Goal: Register for event/course

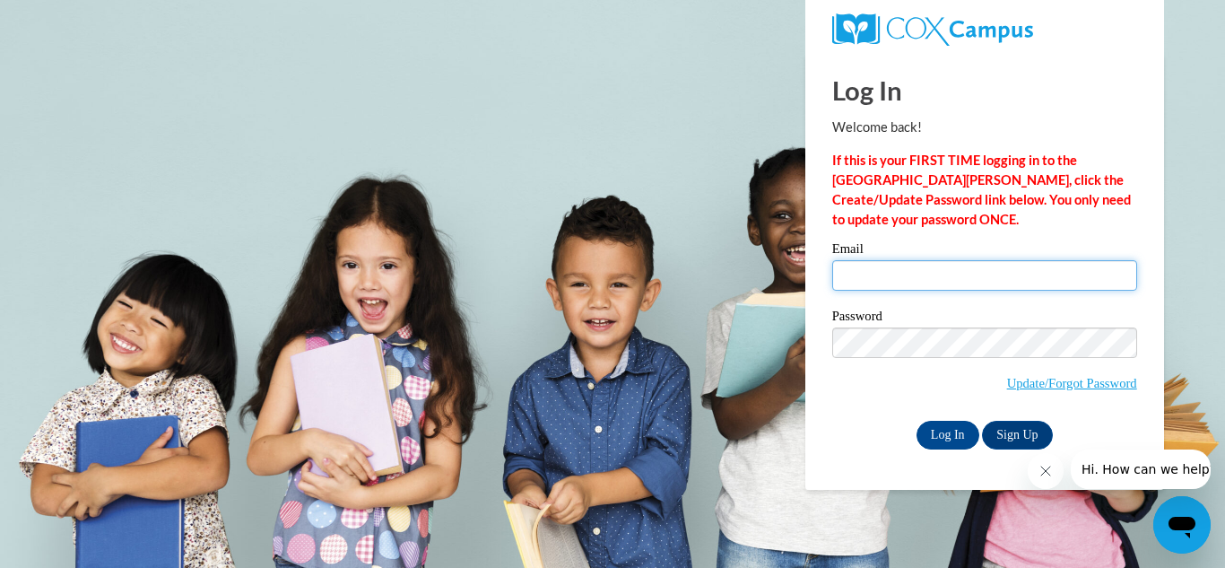
click at [917, 265] on input "Email" at bounding box center [984, 275] width 305 height 30
type input "[PERSON_NAME][EMAIL_ADDRESS][PERSON_NAME][DOMAIN_NAME]"
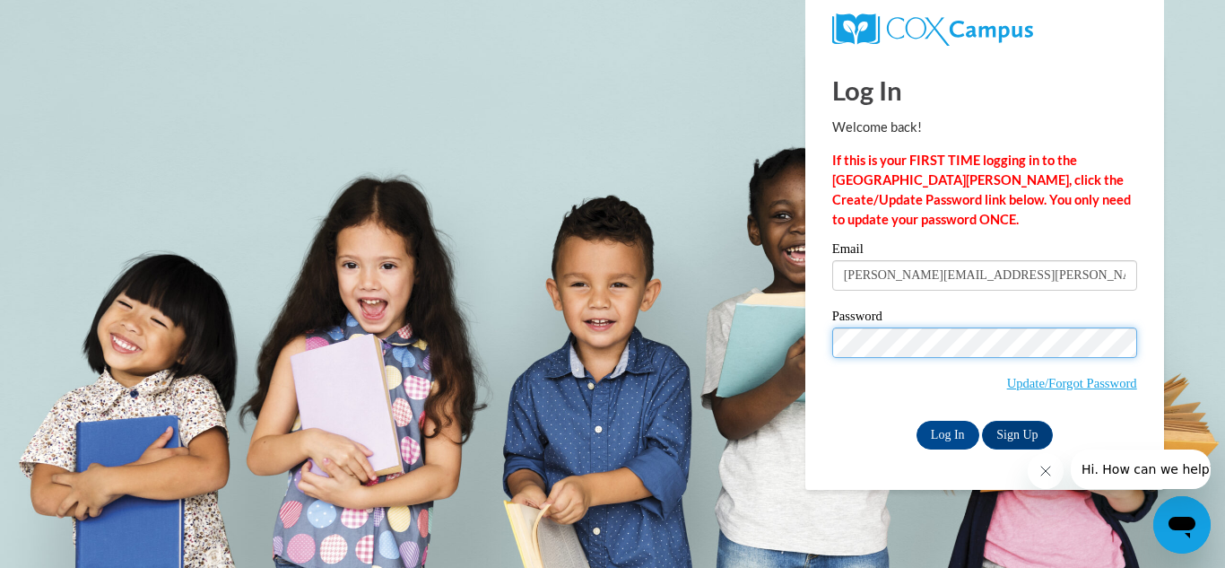
click at [917, 421] on input "Log In" at bounding box center [948, 435] width 63 height 29
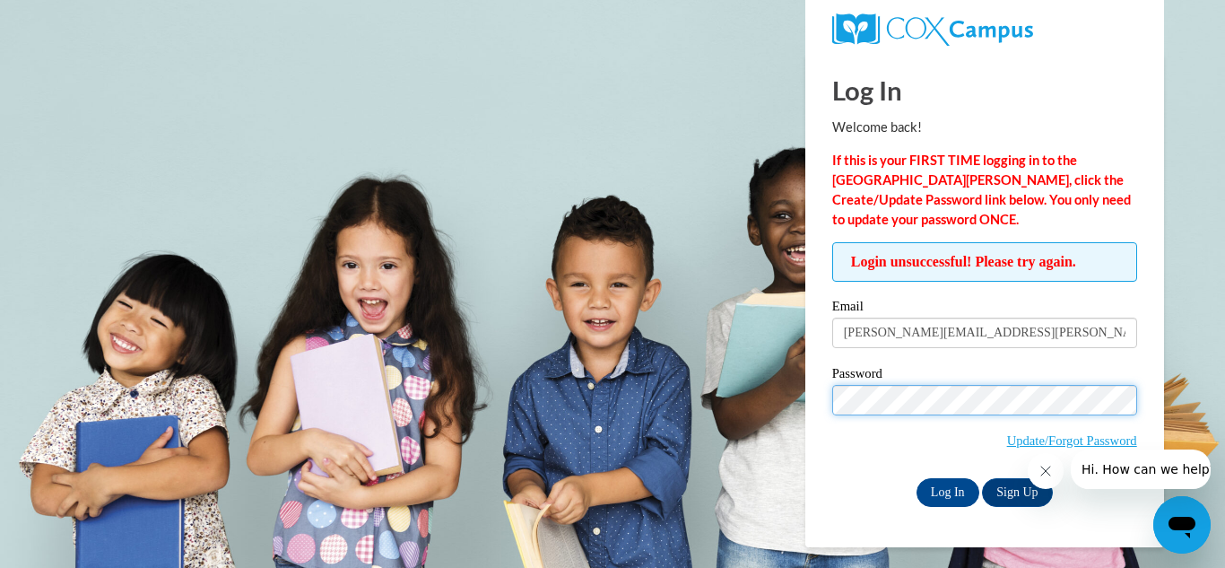
click at [917, 478] on input "Log In" at bounding box center [948, 492] width 63 height 29
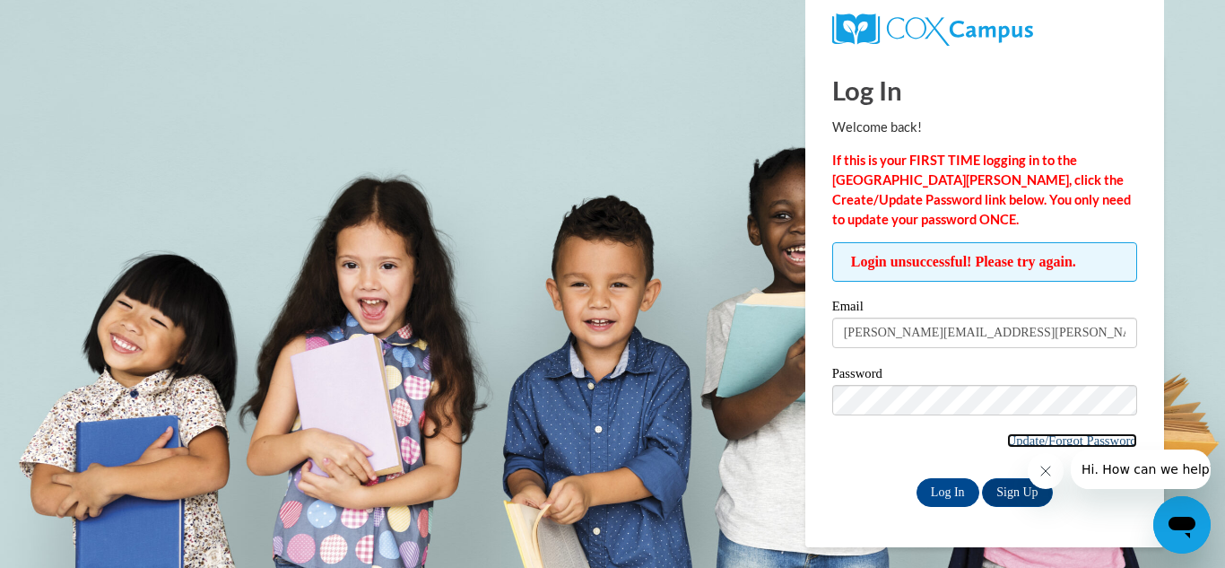
click at [1105, 437] on link "Update/Forgot Password" at bounding box center [1072, 440] width 130 height 14
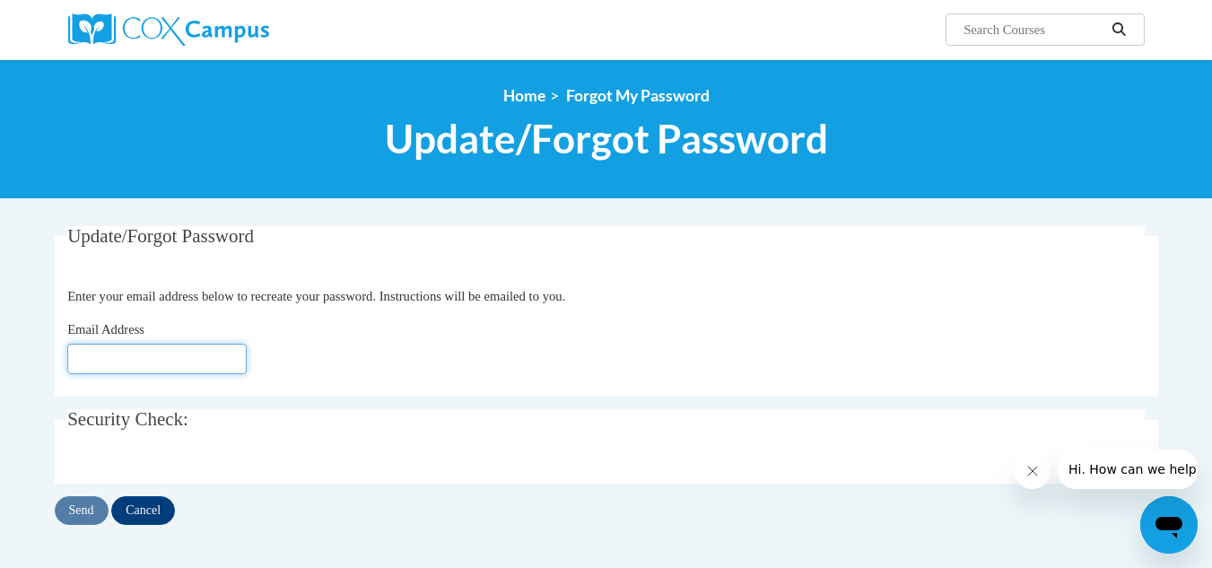
click at [234, 362] on input "Email Address" at bounding box center [156, 359] width 179 height 30
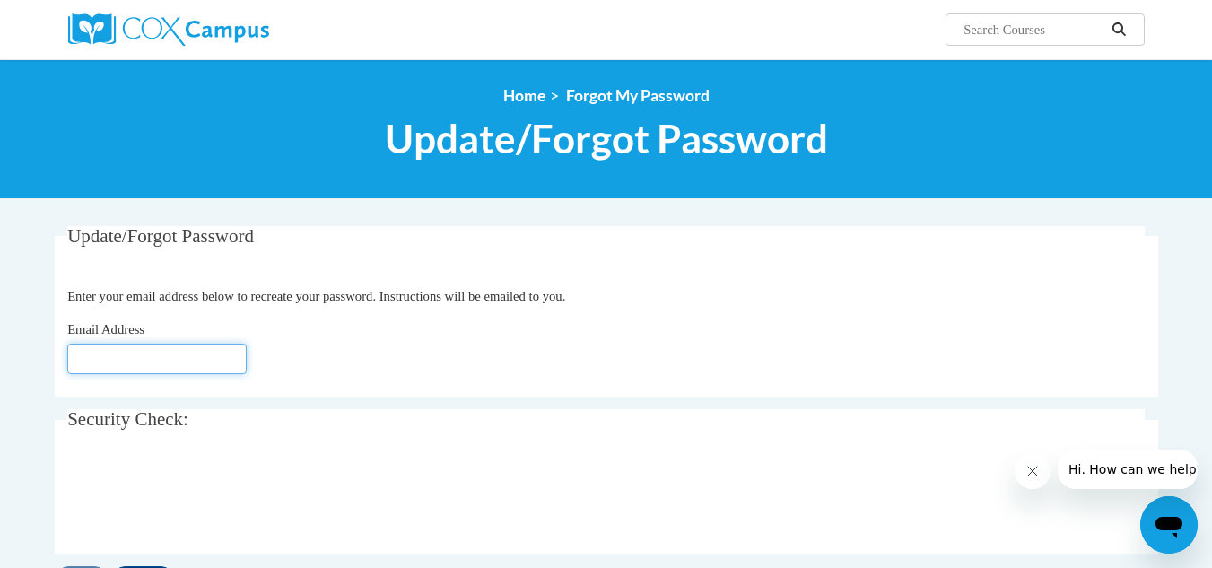
type input "[EMAIL_ADDRESS][DOMAIN_NAME]"
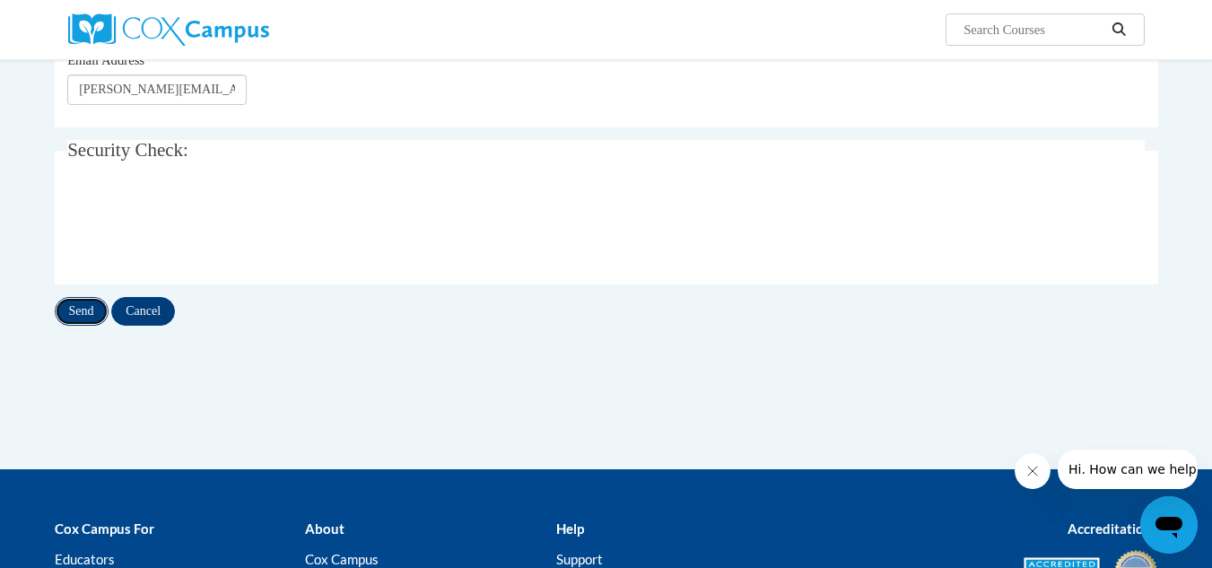
click at [86, 309] on input "Send" at bounding box center [82, 311] width 54 height 29
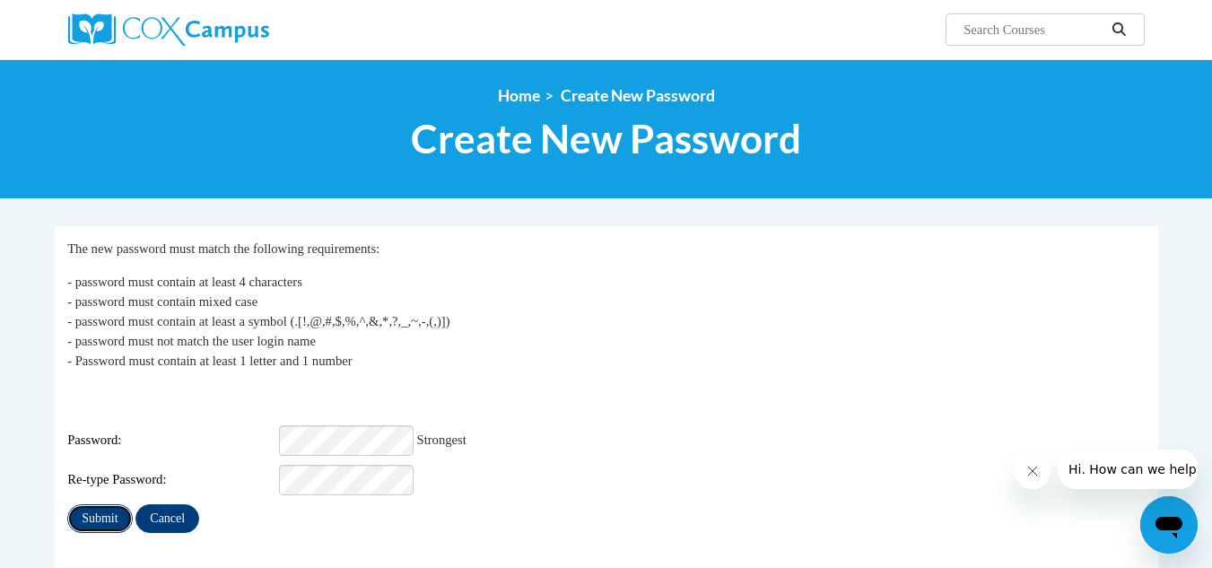
click at [81, 517] on input "Submit" at bounding box center [99, 518] width 65 height 29
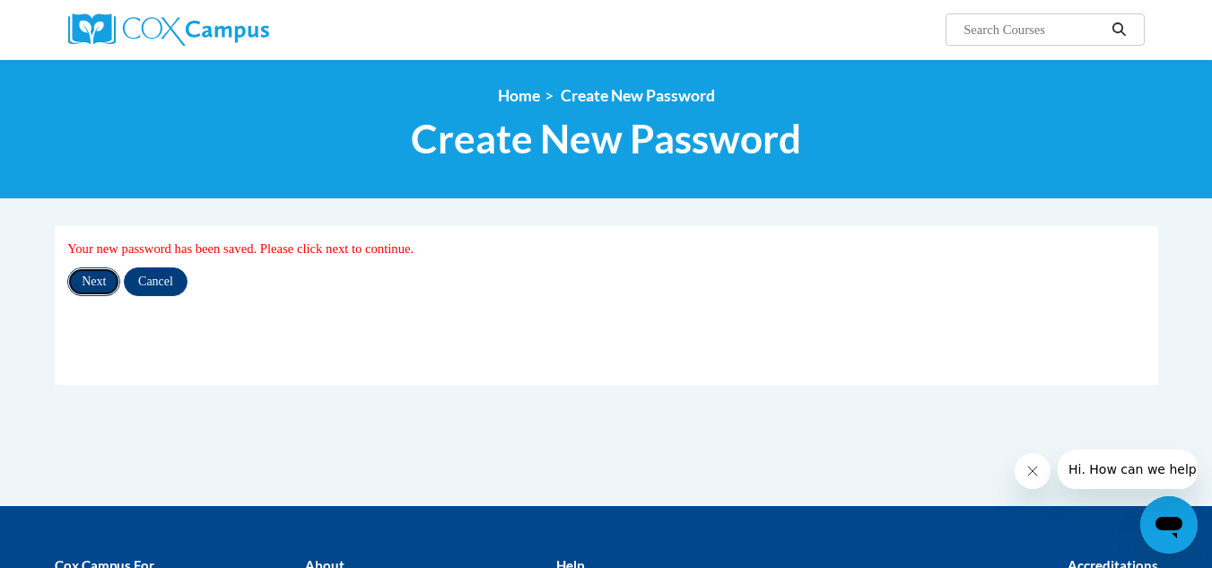
click at [101, 283] on input "Next" at bounding box center [93, 281] width 53 height 29
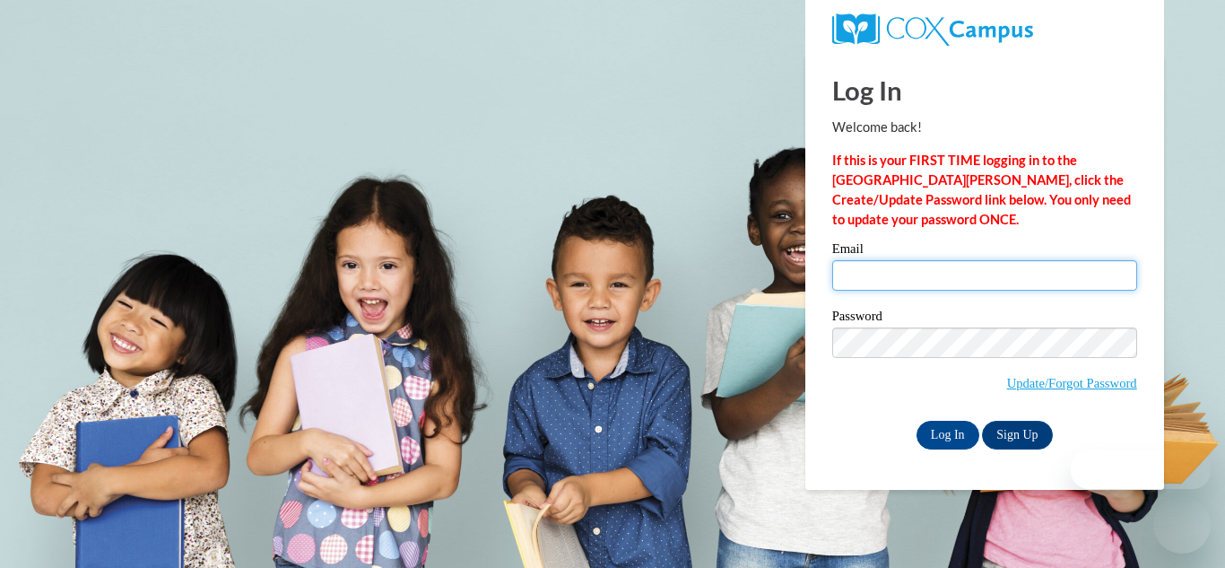
drag, startPoint x: 0, startPoint y: 0, endPoint x: 935, endPoint y: 285, distance: 977.1
click at [935, 285] on input "Email" at bounding box center [984, 275] width 305 height 30
type input "delrose.smith-stewart@sccpss.com"
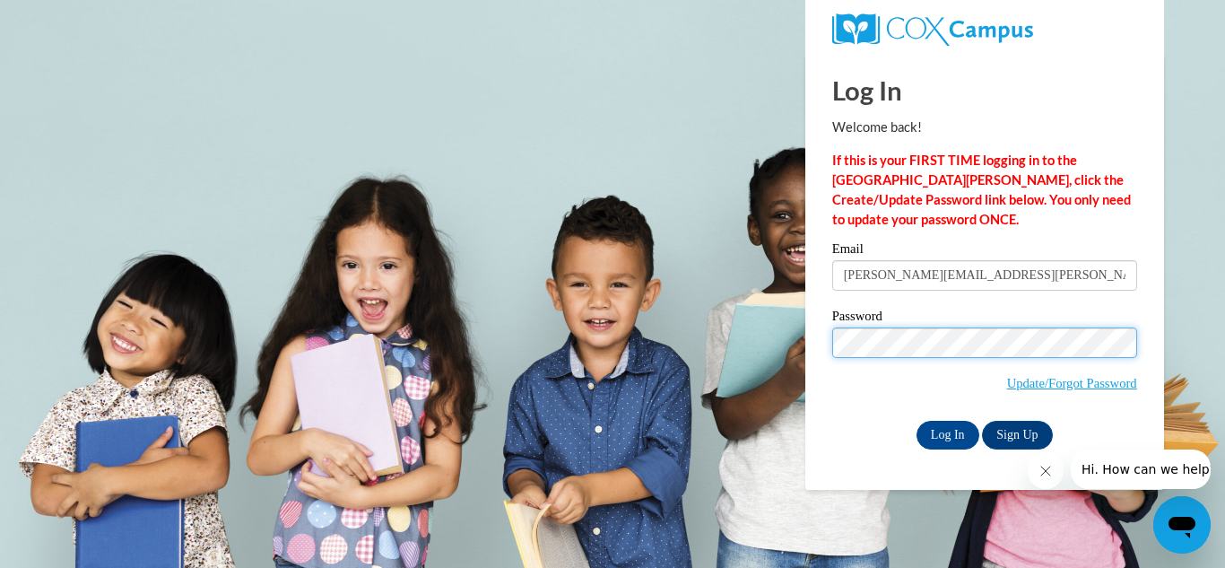
click at [917, 421] on input "Log In" at bounding box center [948, 435] width 63 height 29
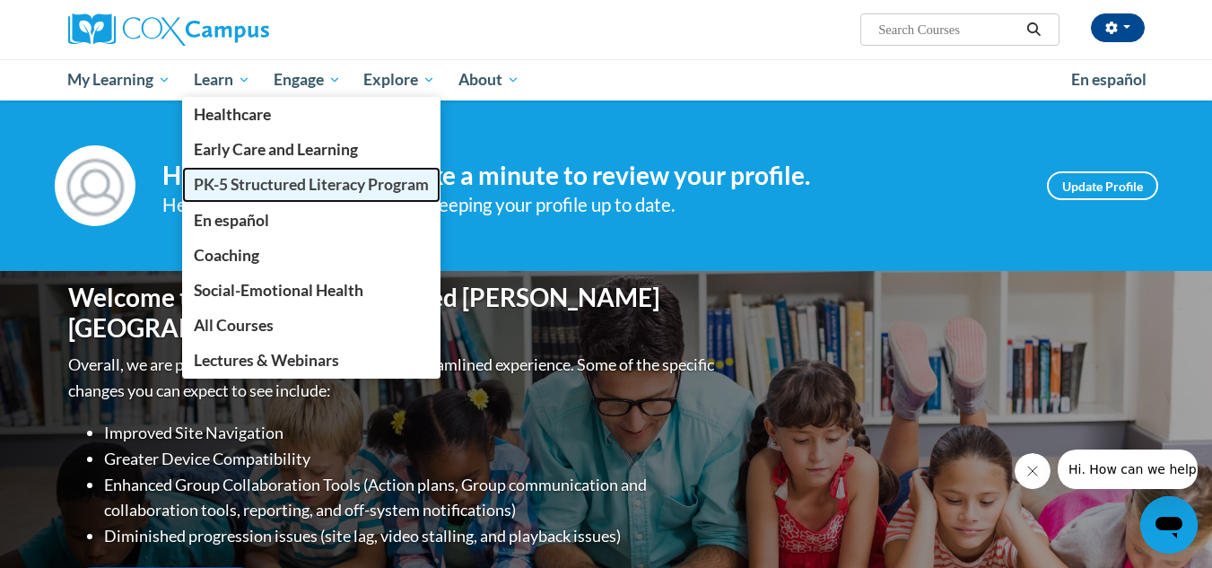
click at [298, 187] on span "PK-5 Structured Literacy Program" at bounding box center [311, 184] width 235 height 19
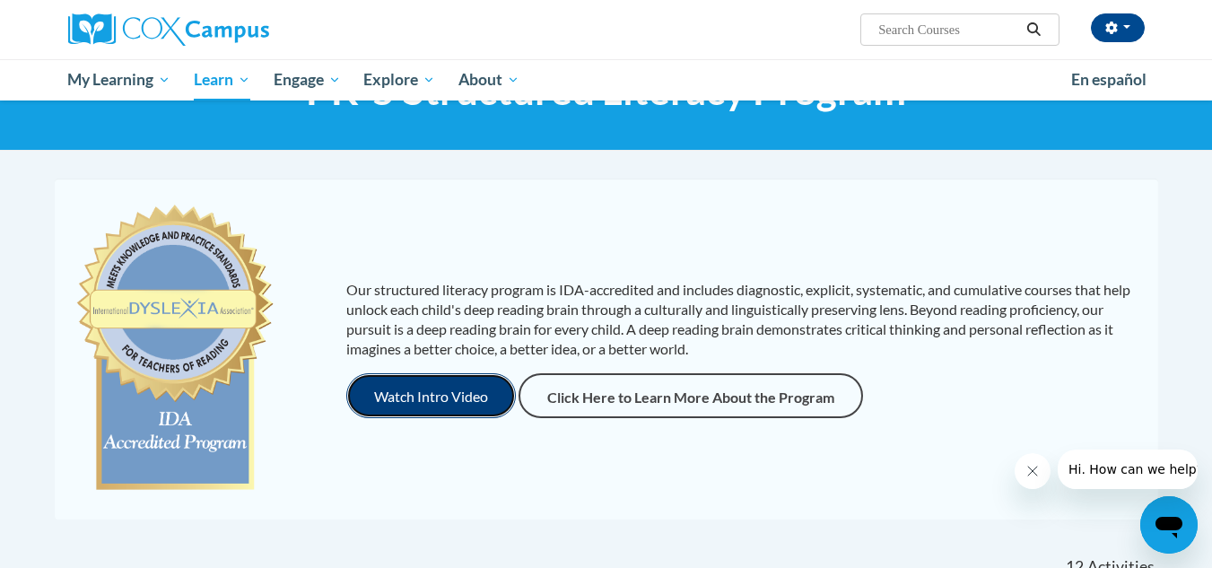
click at [450, 397] on button "Watch Intro Video" at bounding box center [431, 395] width 170 height 45
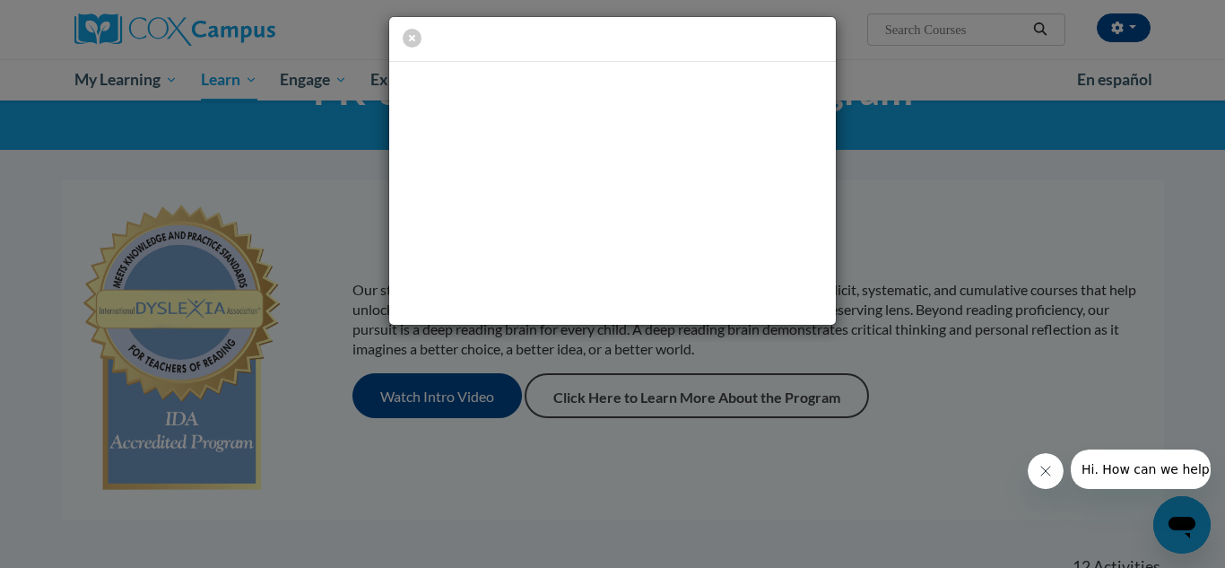
click at [651, 509] on div at bounding box center [612, 284] width 1225 height 568
click at [609, 479] on div at bounding box center [612, 284] width 1225 height 568
click at [405, 34] on icon "button" at bounding box center [412, 38] width 19 height 19
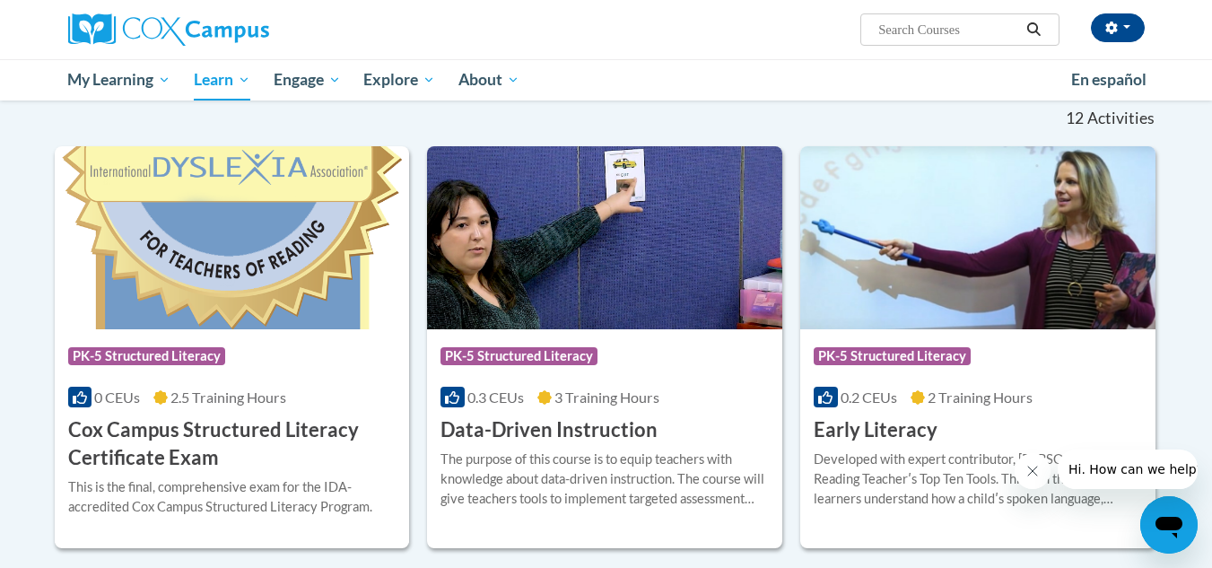
scroll to position [628, 0]
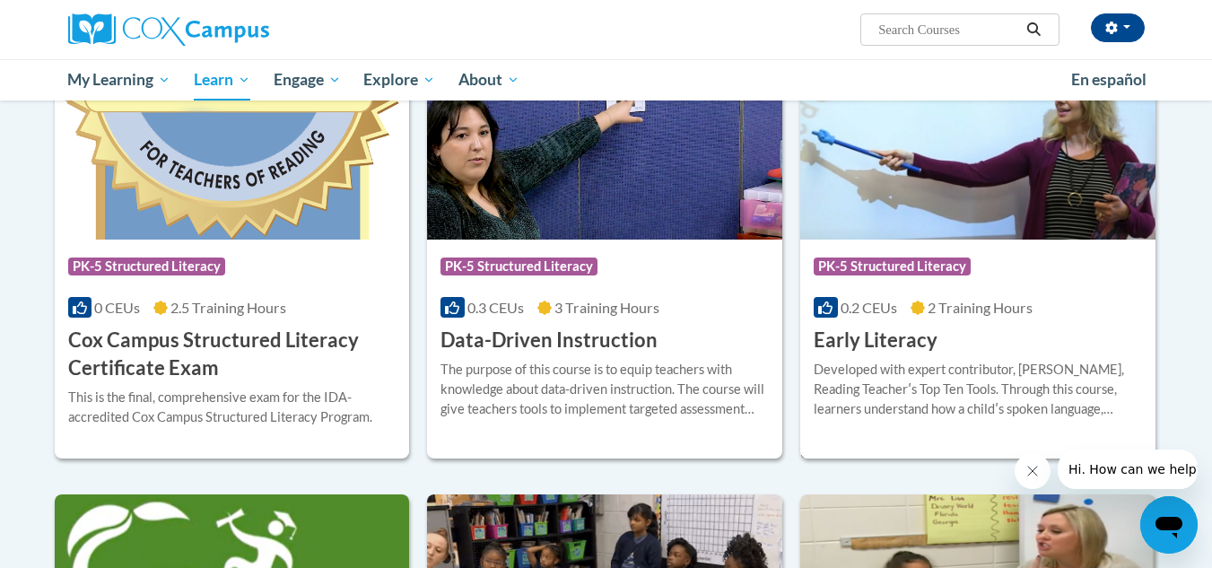
click at [932, 361] on div "Developed with expert contributor, Dr. Deborah Glaser, Reading Teacherʹs Top Te…" at bounding box center [978, 389] width 328 height 59
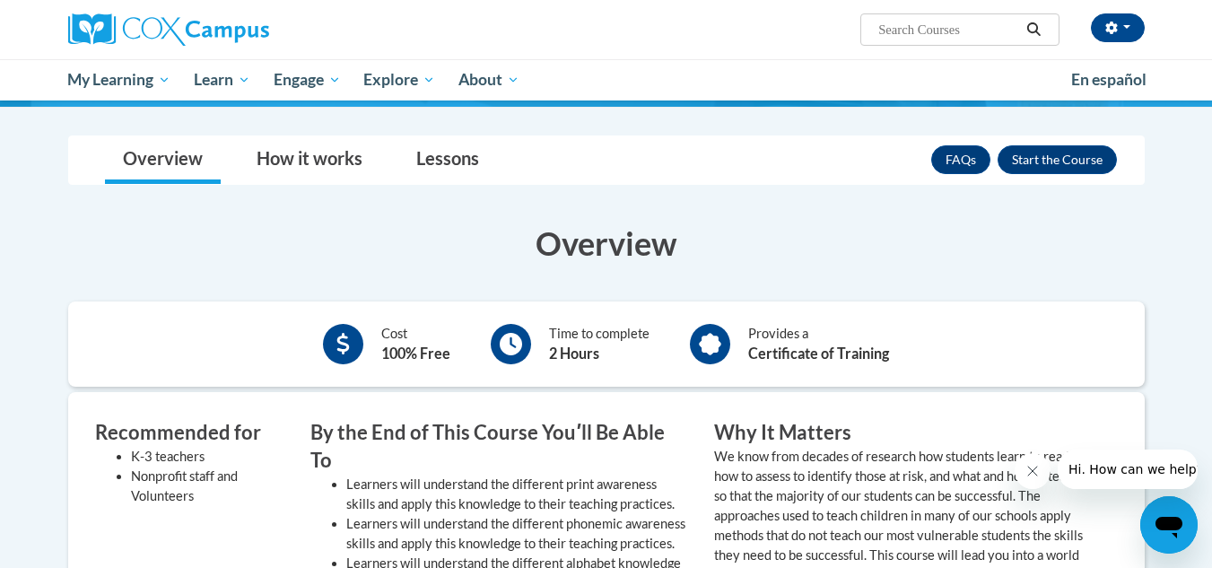
scroll to position [90, 0]
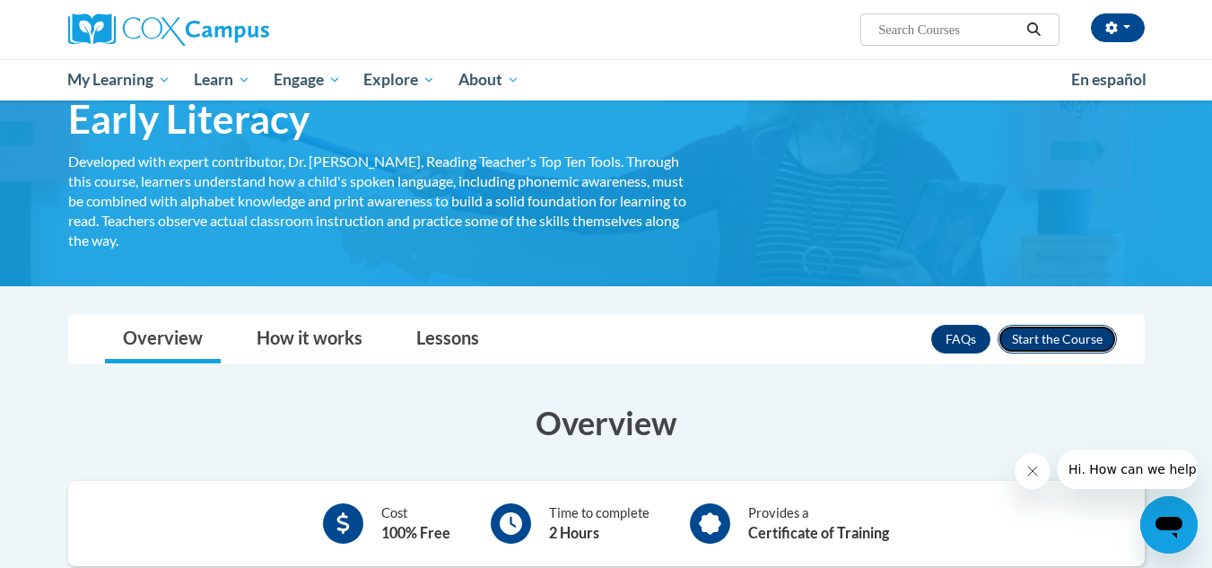
click at [1065, 335] on button "Enroll" at bounding box center [1056, 339] width 119 height 29
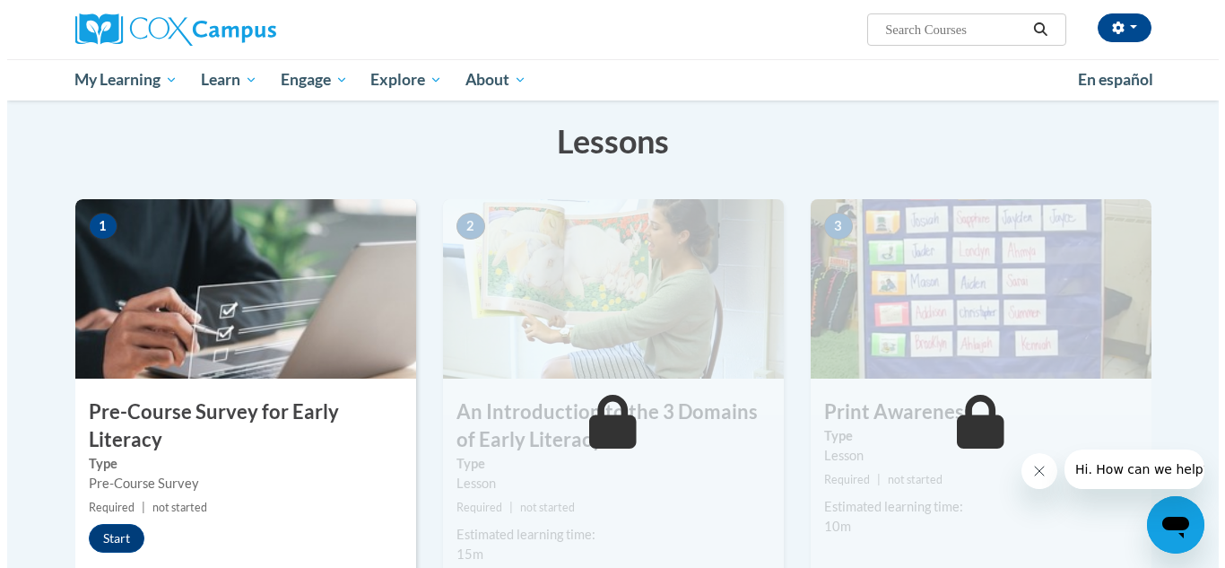
scroll to position [359, 0]
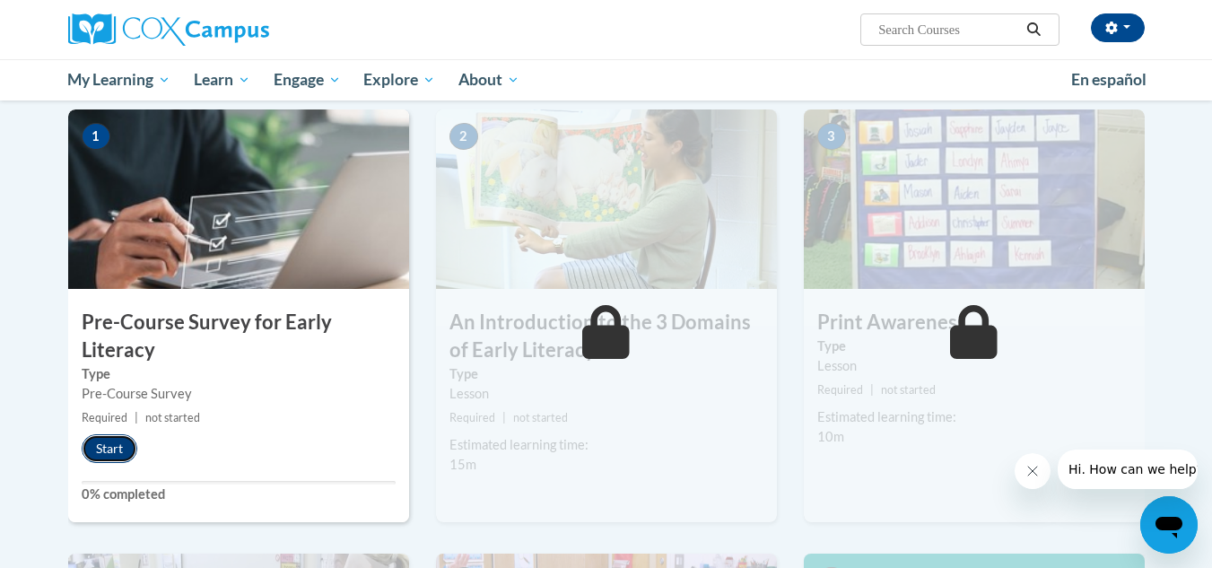
click at [113, 445] on button "Start" at bounding box center [110, 448] width 56 height 29
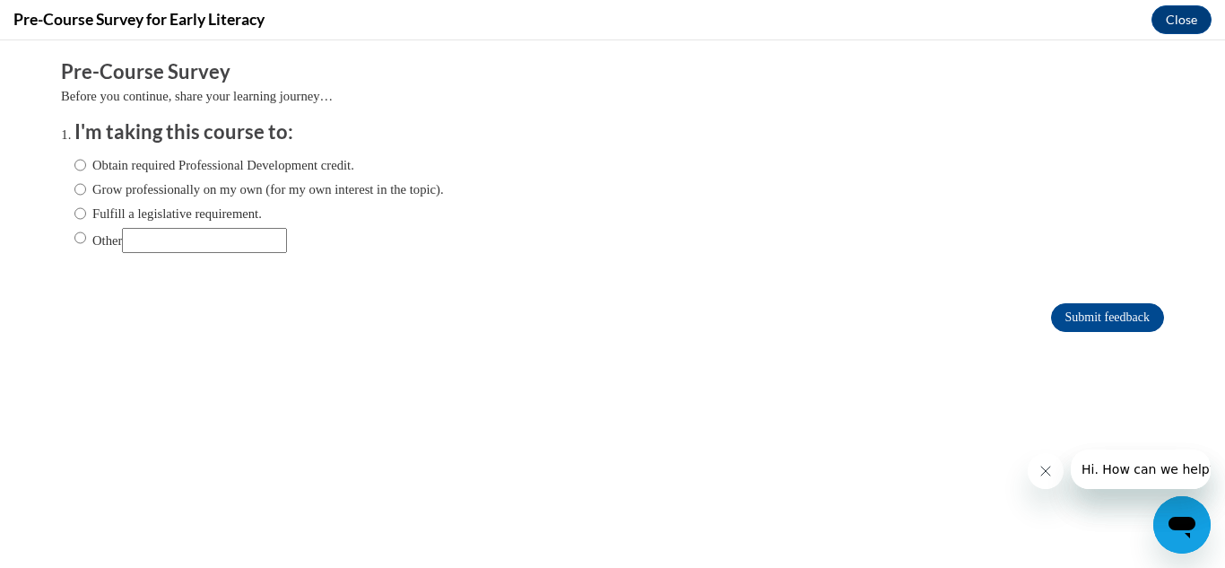
scroll to position [0, 0]
click at [76, 164] on label "Obtain required Professional Development credit." at bounding box center [214, 165] width 280 height 20
click at [76, 164] on input "Obtain required Professional Development credit." at bounding box center [80, 165] width 12 height 20
radio input "true"
click at [74, 236] on input "Other" at bounding box center [80, 238] width 12 height 20
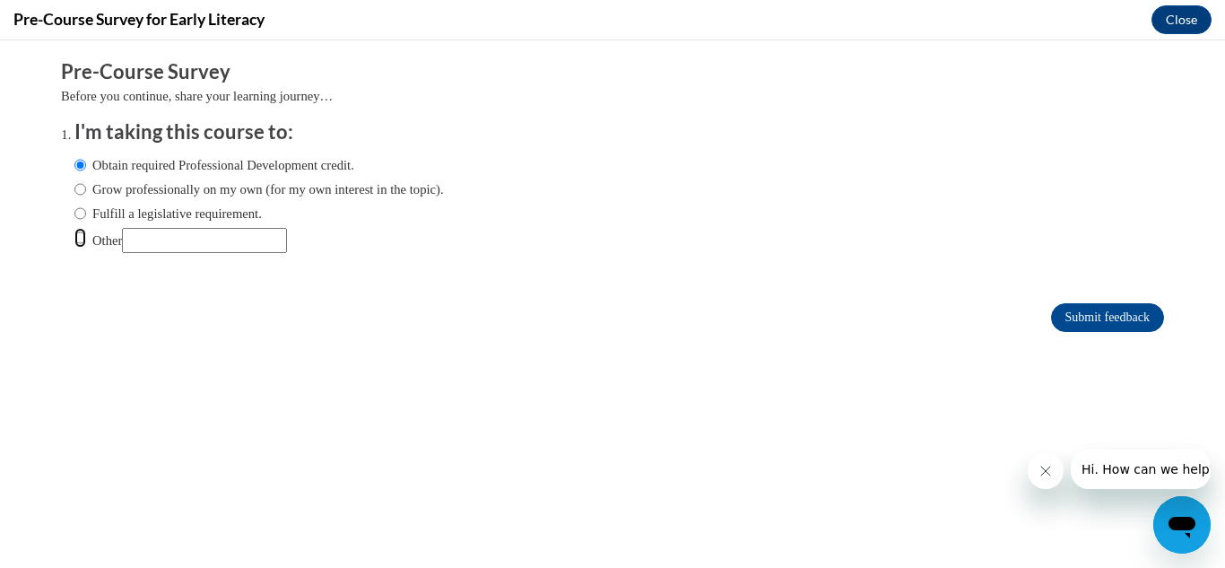
radio input "true"
click at [214, 237] on input "Other" at bounding box center [204, 240] width 165 height 25
click at [216, 243] on input "Other" at bounding box center [204, 240] width 165 height 25
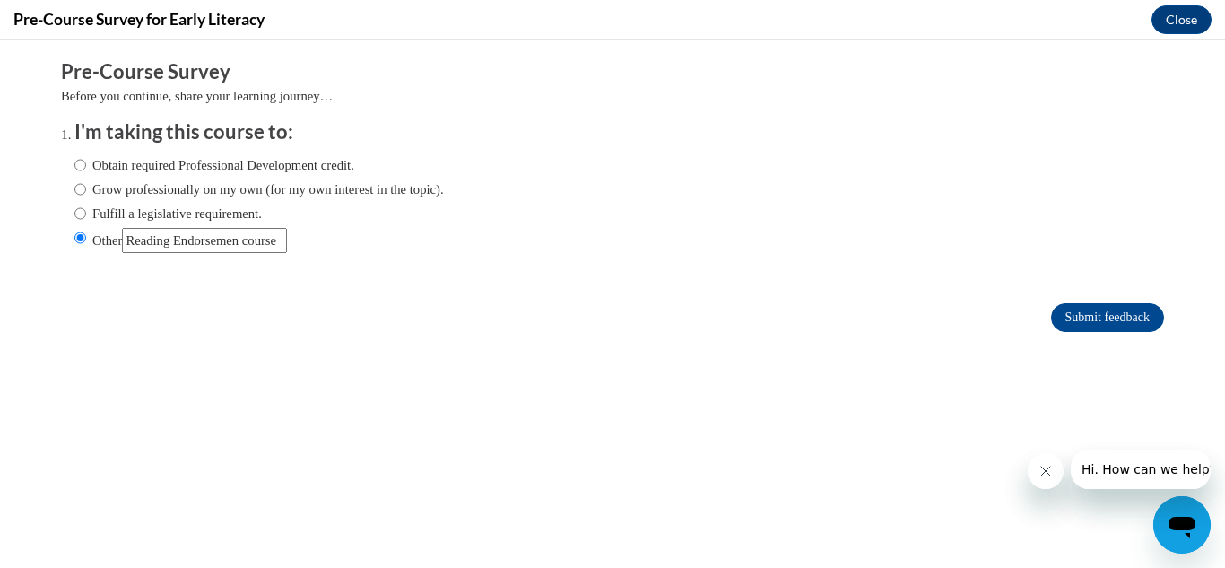
click at [253, 243] on input "Other" at bounding box center [204, 240] width 165 height 25
click at [250, 239] on input "Other" at bounding box center [204, 240] width 165 height 25
type input "Reading Endorsement course"
click at [1086, 318] on input "Submit feedback" at bounding box center [1107, 317] width 113 height 29
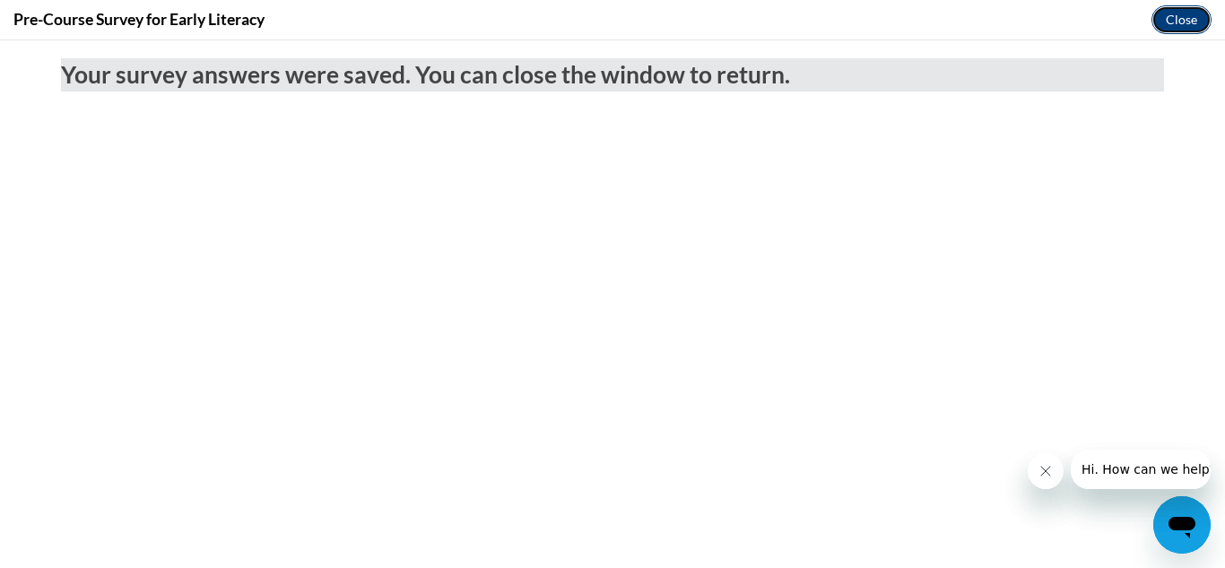
click at [1168, 18] on button "Close" at bounding box center [1182, 19] width 60 height 29
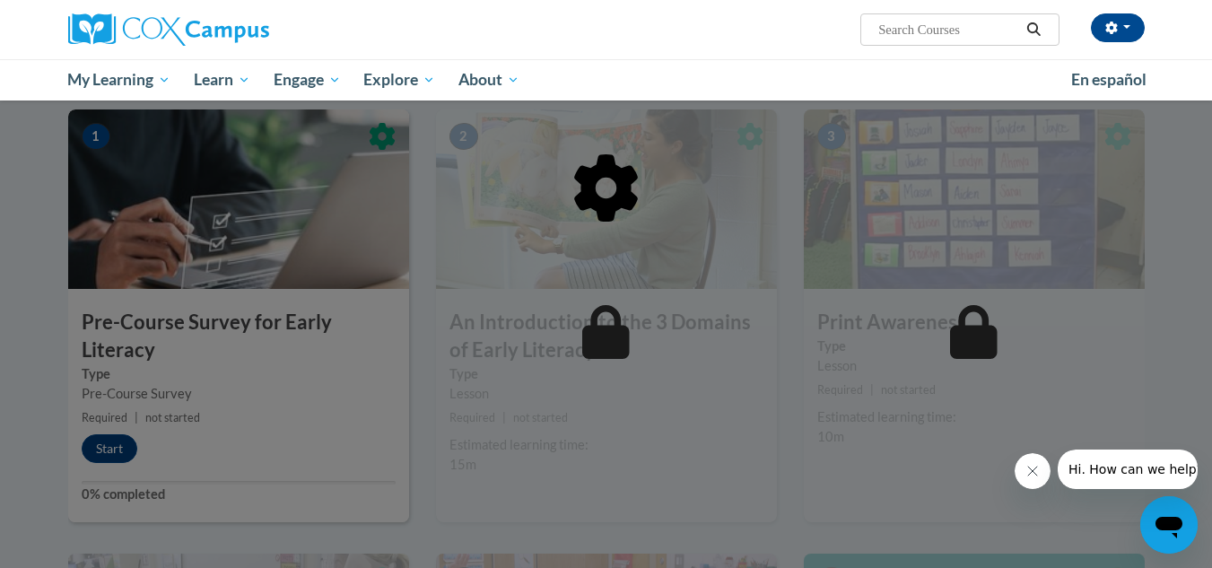
click at [115, 447] on div at bounding box center [606, 279] width 1076 height 341
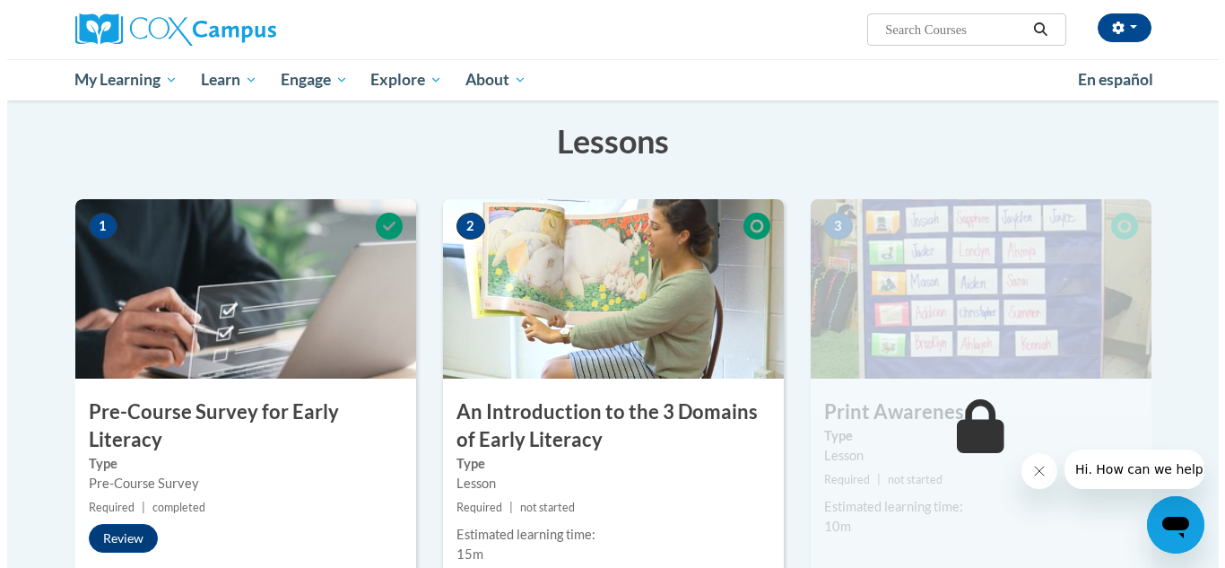
scroll to position [448, 0]
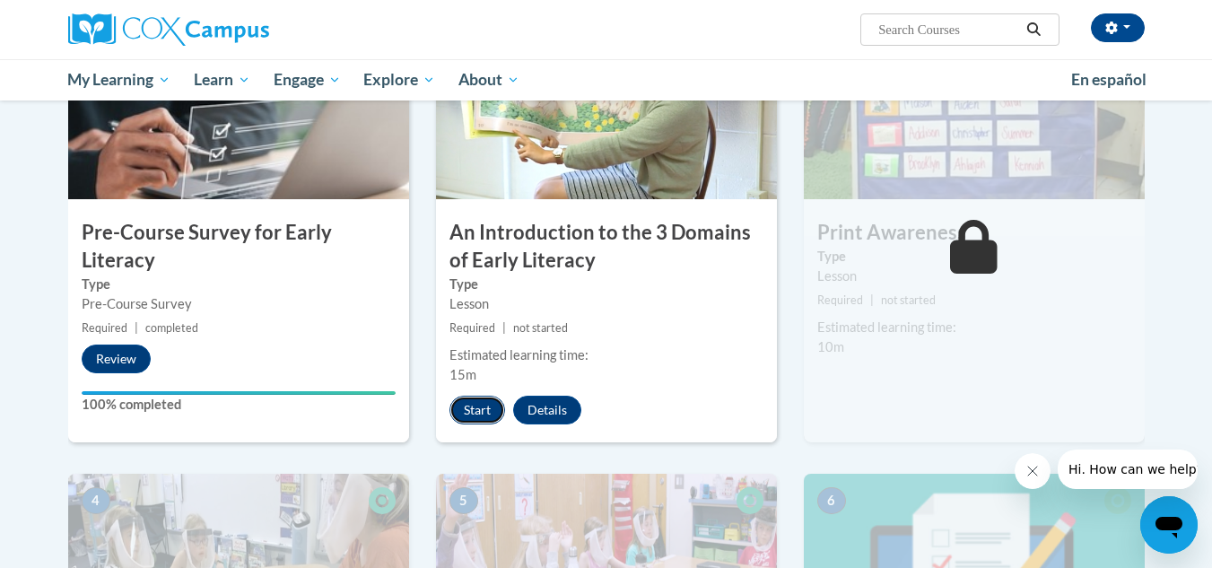
click at [471, 402] on button "Start" at bounding box center [477, 410] width 56 height 29
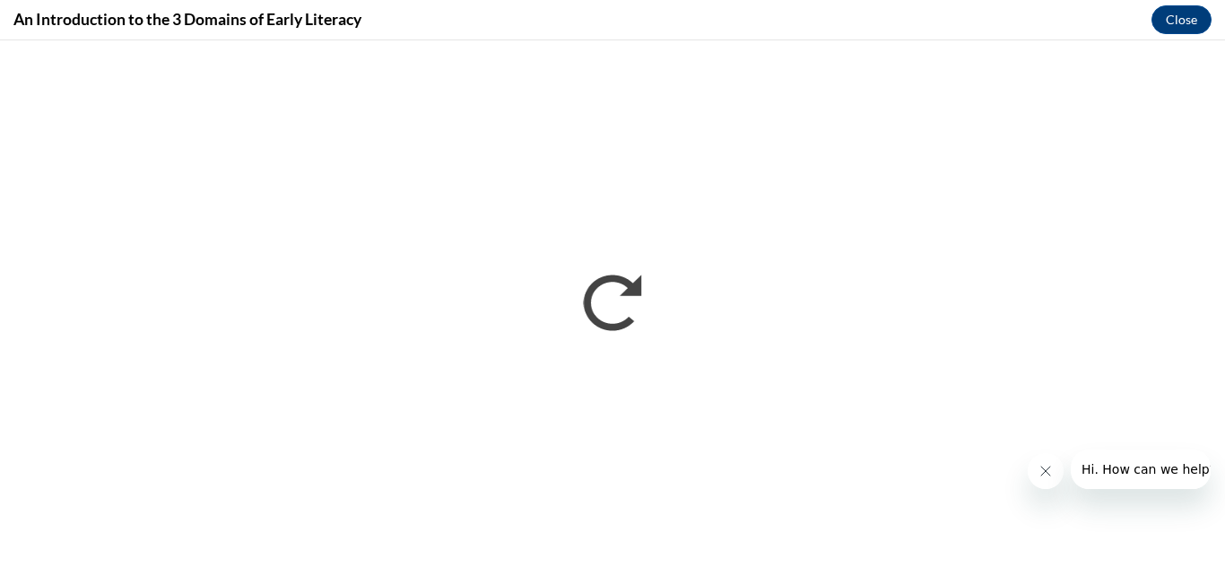
scroll to position [0, 0]
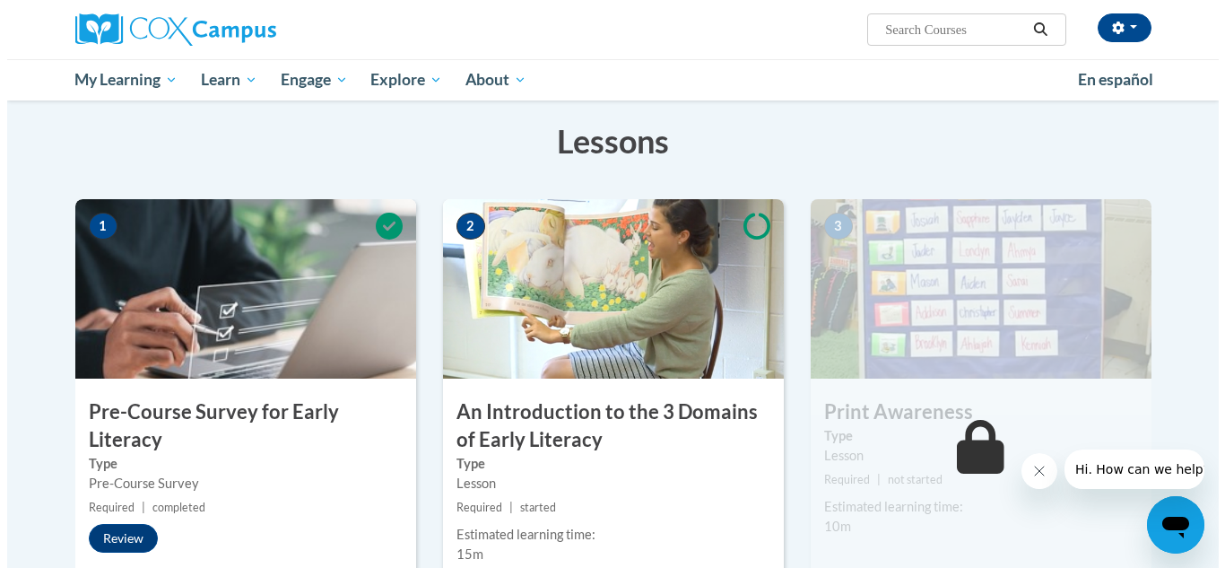
scroll to position [359, 0]
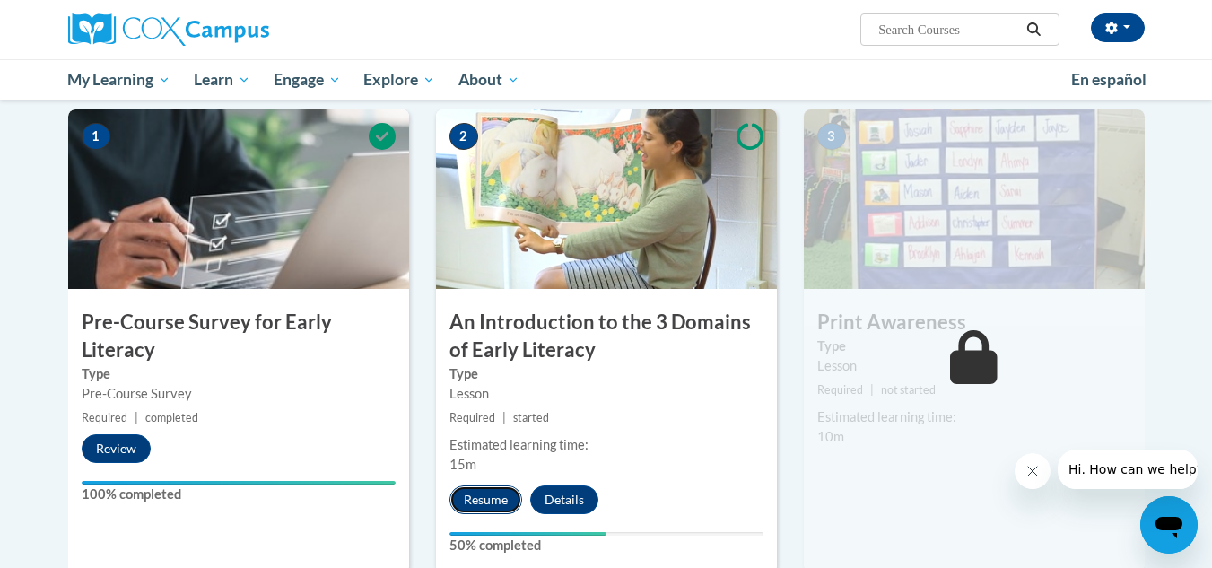
click at [485, 499] on button "Resume" at bounding box center [485, 499] width 73 height 29
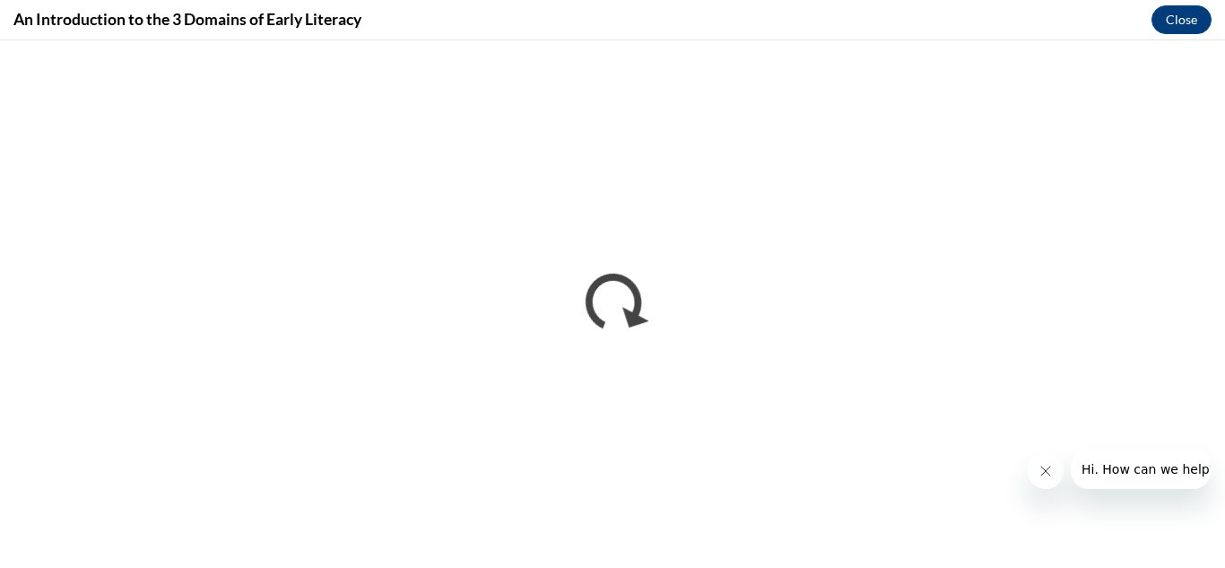
scroll to position [0, 0]
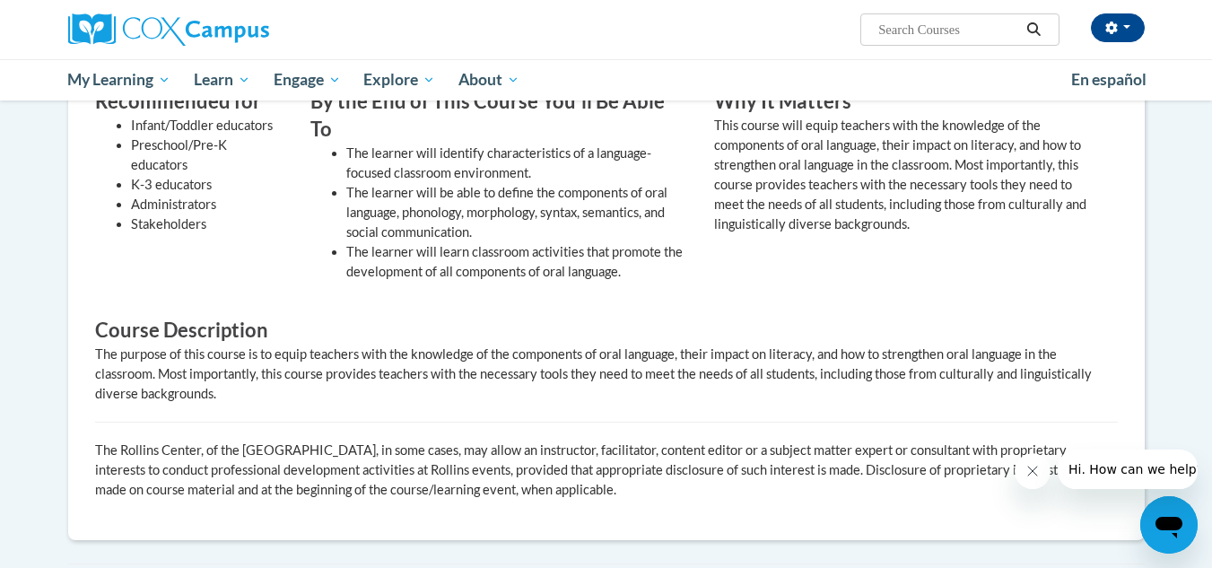
scroll to position [987, 0]
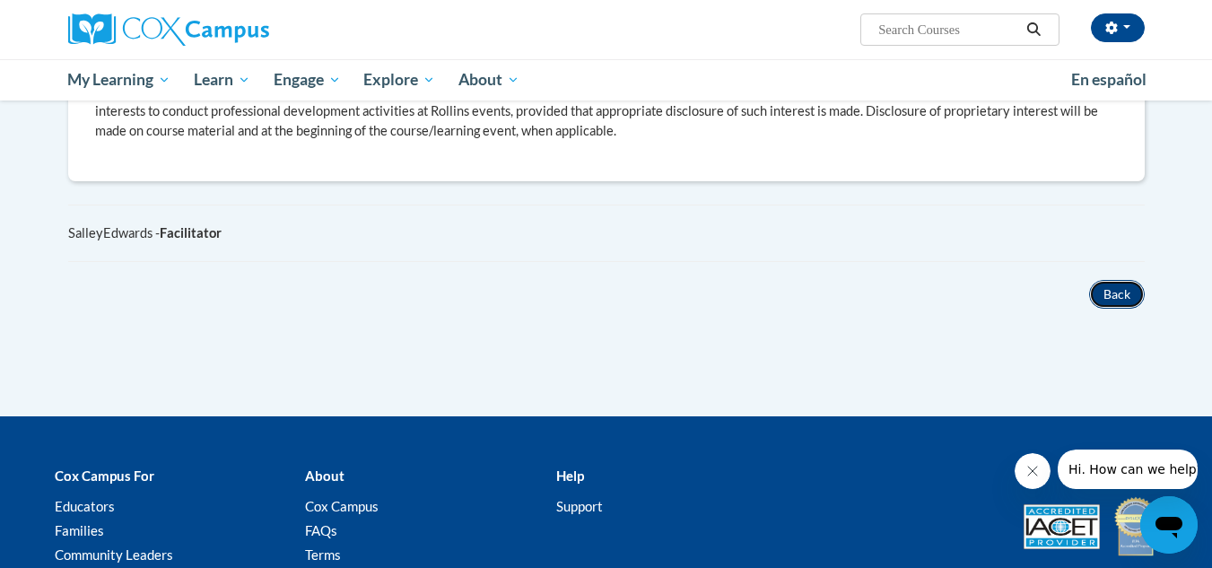
click at [1118, 280] on button "Back" at bounding box center [1117, 294] width 56 height 29
